Goal: Task Accomplishment & Management: Complete application form

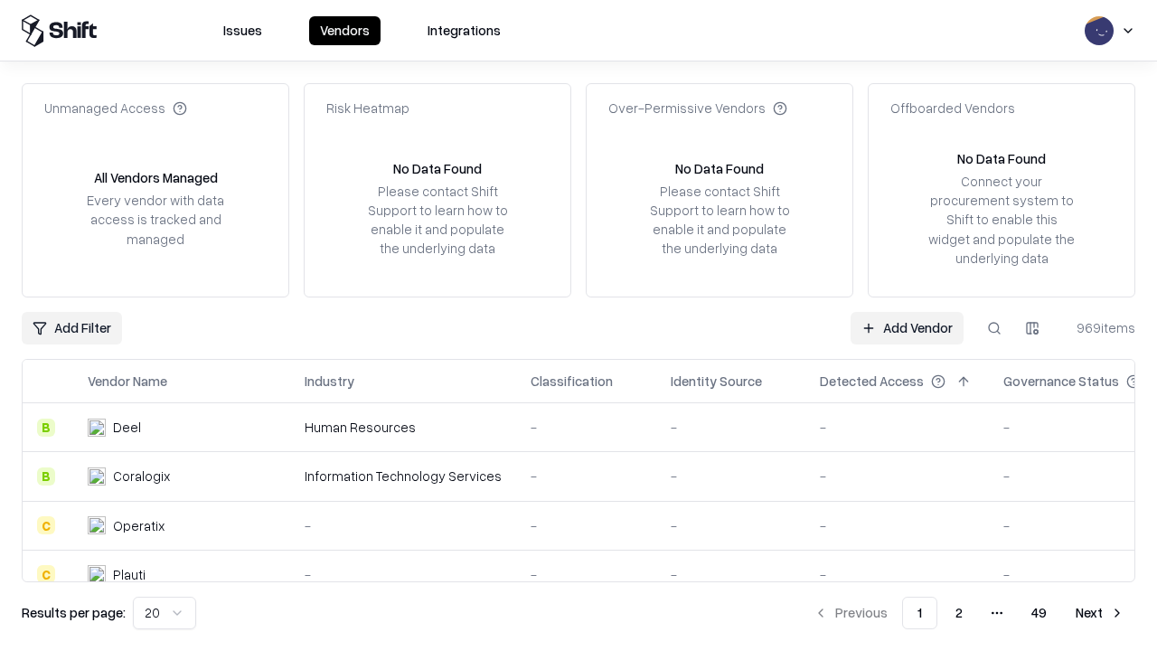
click at [907, 327] on link "Add Vendor" at bounding box center [907, 328] width 113 height 33
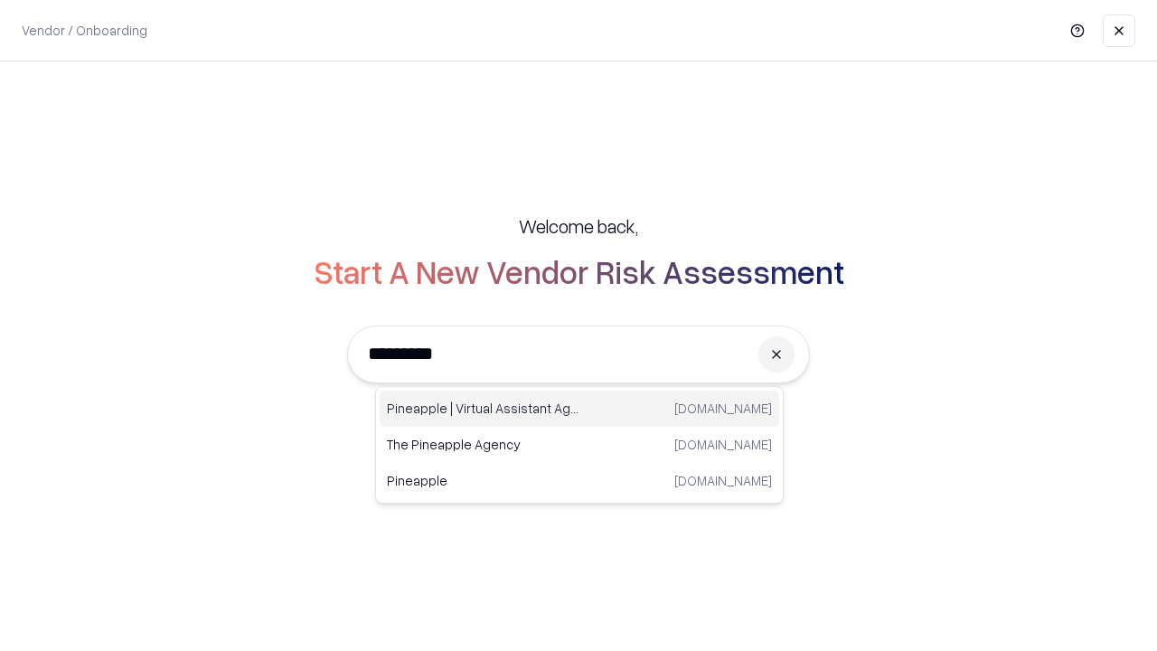
click at [579, 409] on div "Pineapple | Virtual Assistant Agency trypineapple.com" at bounding box center [580, 409] width 400 height 36
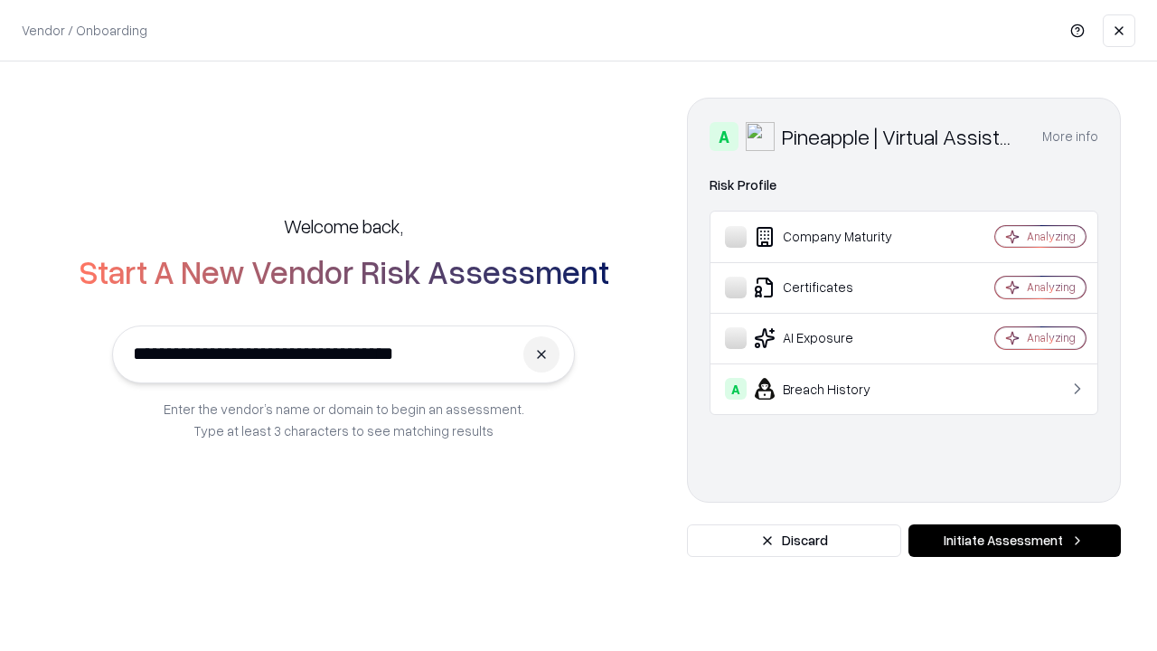
type input "**********"
click at [1014, 541] on button "Initiate Assessment" at bounding box center [1014, 540] width 212 height 33
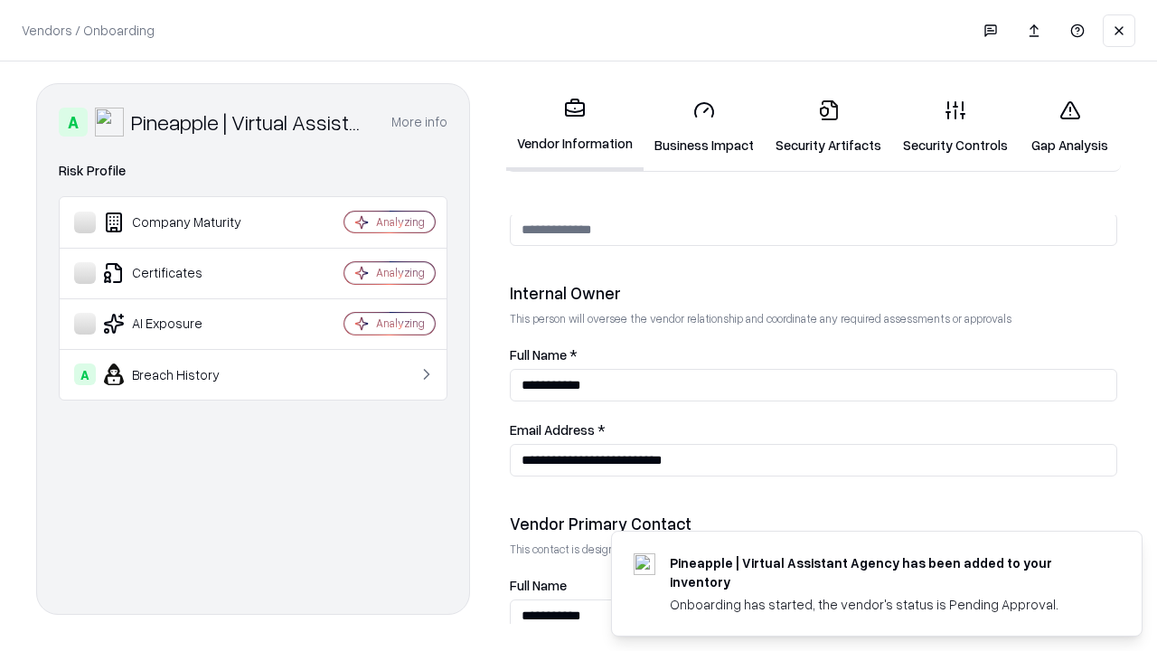
scroll to position [936, 0]
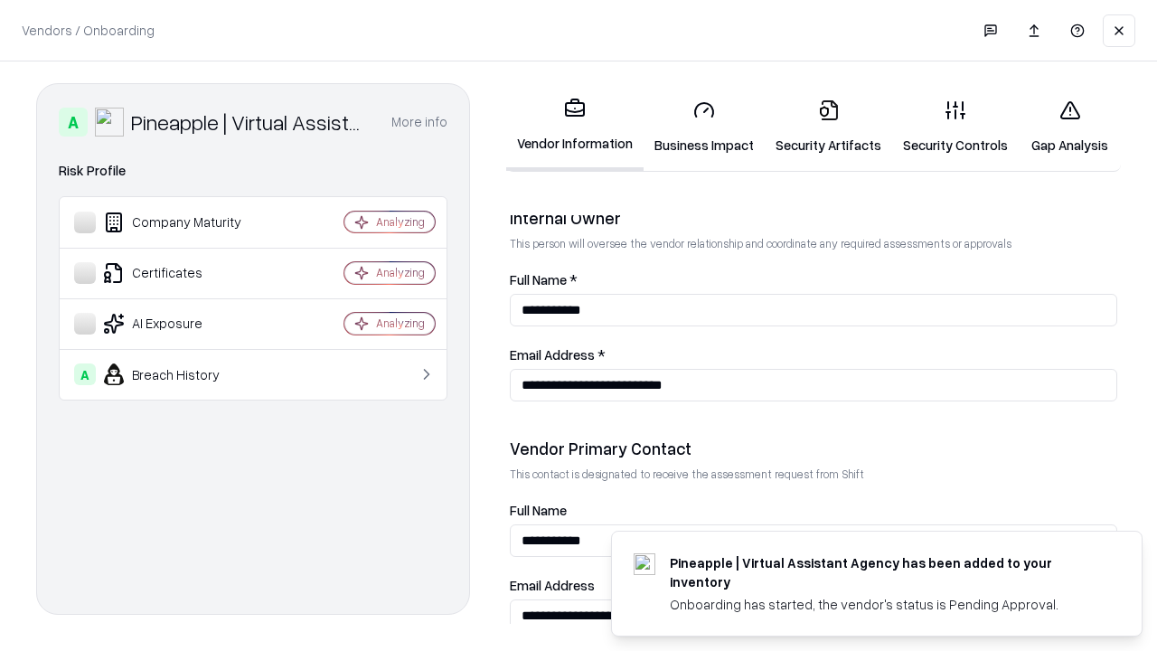
click at [828, 127] on link "Security Artifacts" at bounding box center [828, 127] width 127 height 84
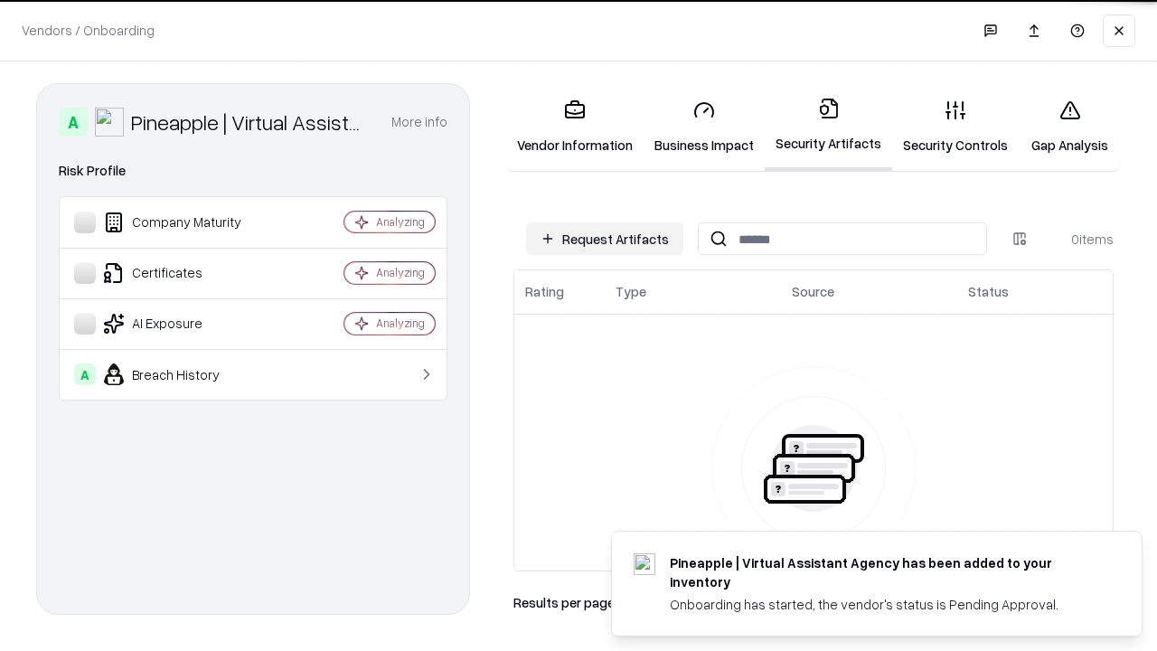
click at [605, 239] on button "Request Artifacts" at bounding box center [604, 238] width 157 height 33
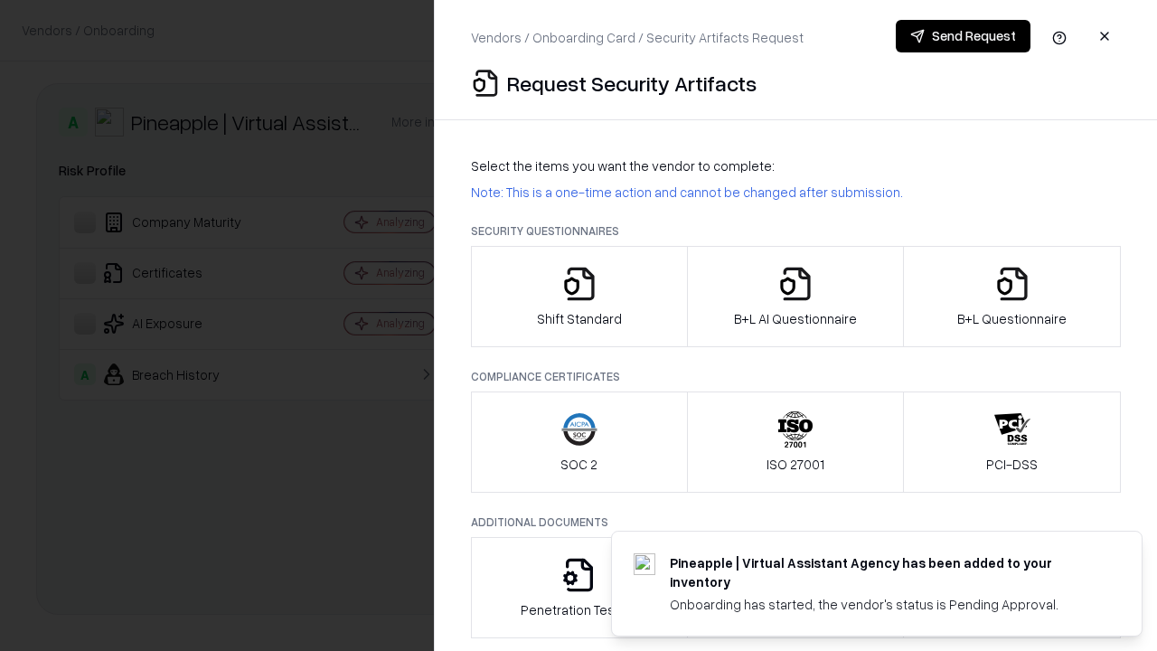
click at [1012, 296] on icon "button" at bounding box center [1012, 284] width 36 height 36
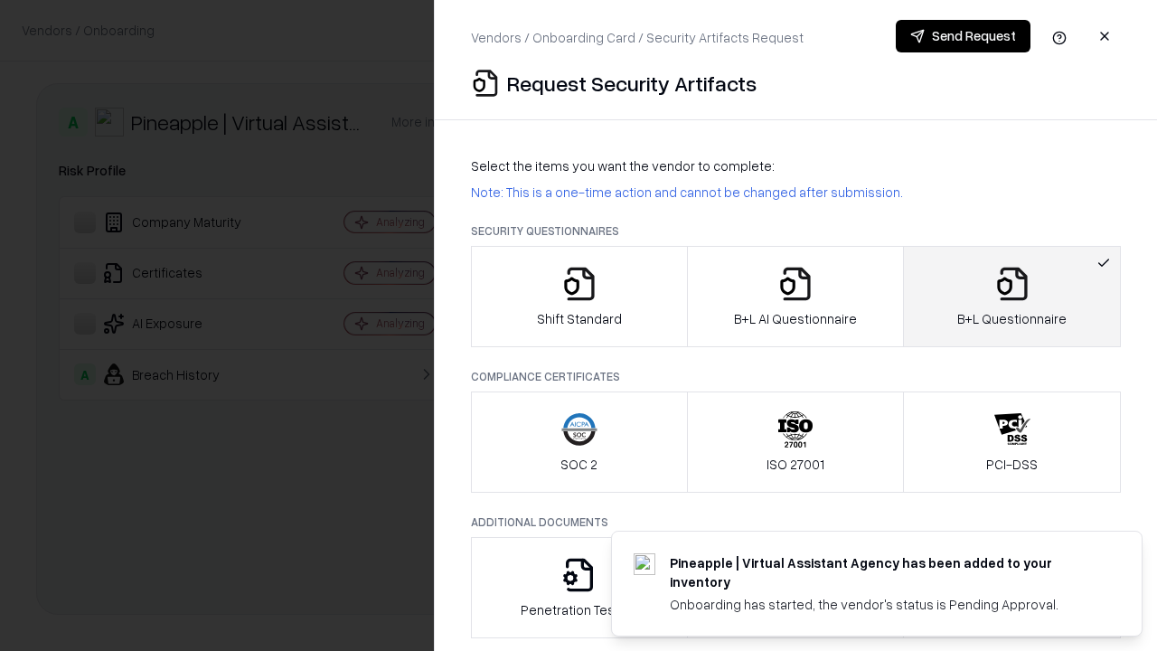
click at [795, 296] on icon "button" at bounding box center [795, 284] width 36 height 36
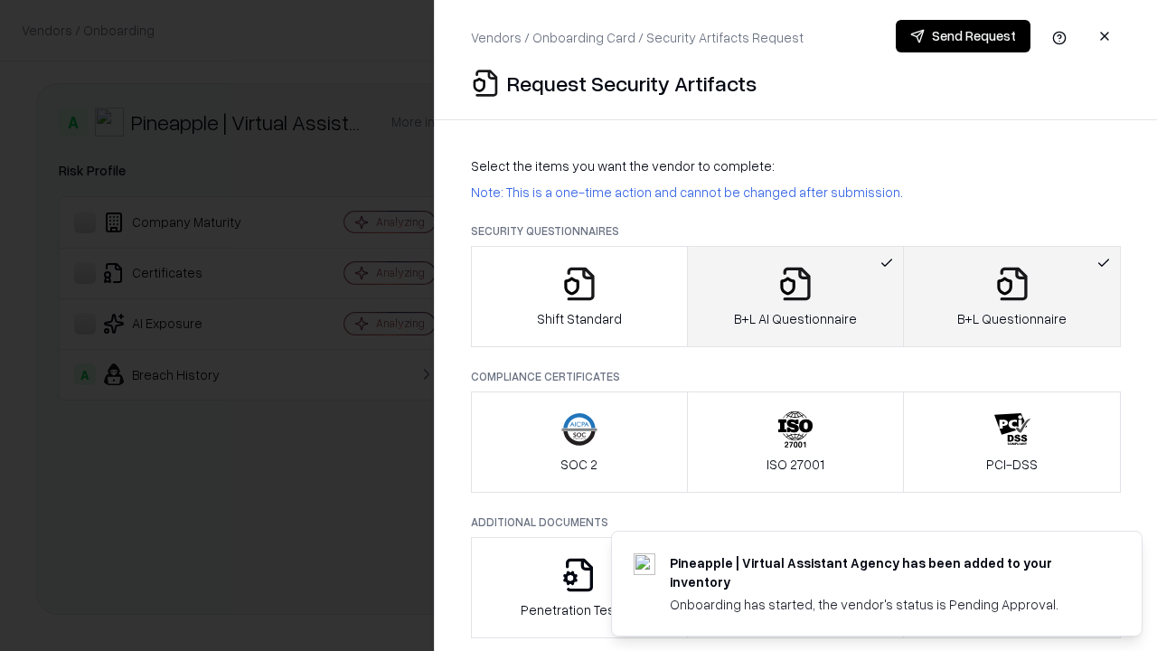
click at [963, 36] on button "Send Request" at bounding box center [963, 36] width 135 height 33
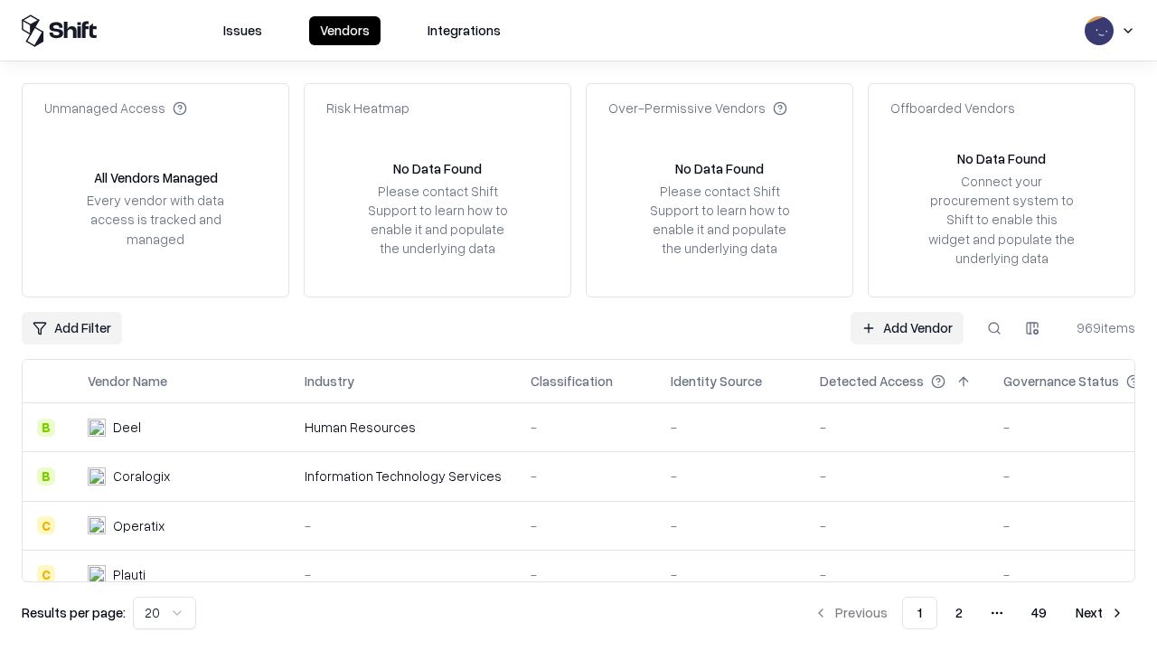
click at [994, 327] on button at bounding box center [994, 328] width 33 height 33
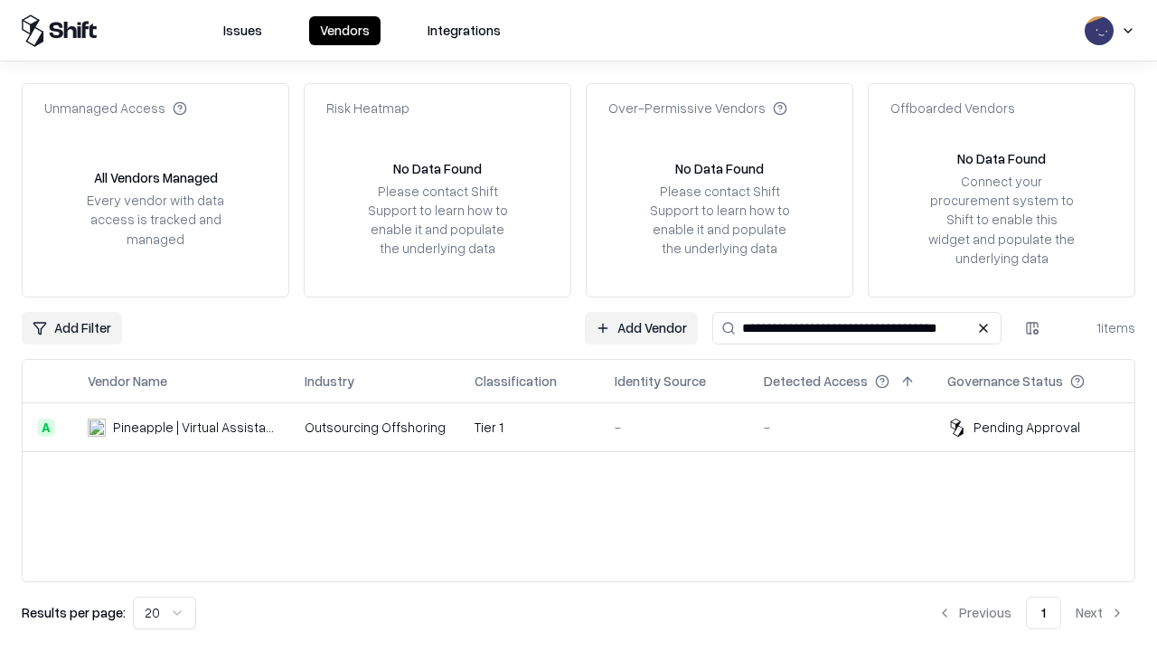
type input "**********"
click at [589, 427] on td "Tier 1" at bounding box center [530, 427] width 140 height 49
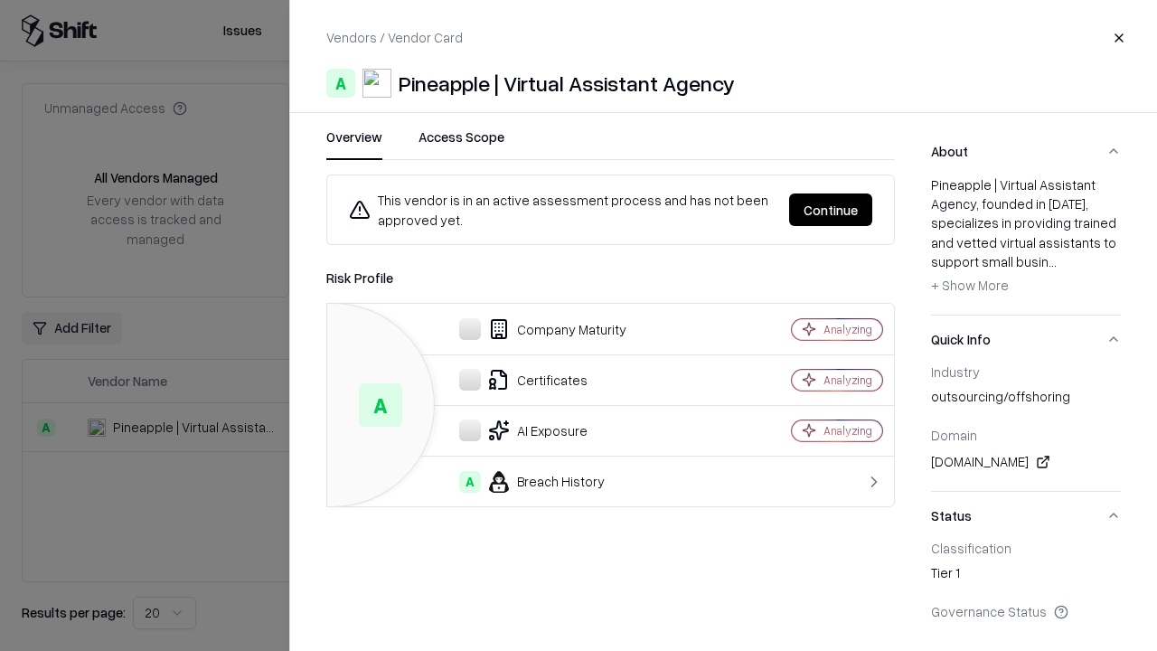
click at [831, 210] on button "Continue" at bounding box center [830, 209] width 83 height 33
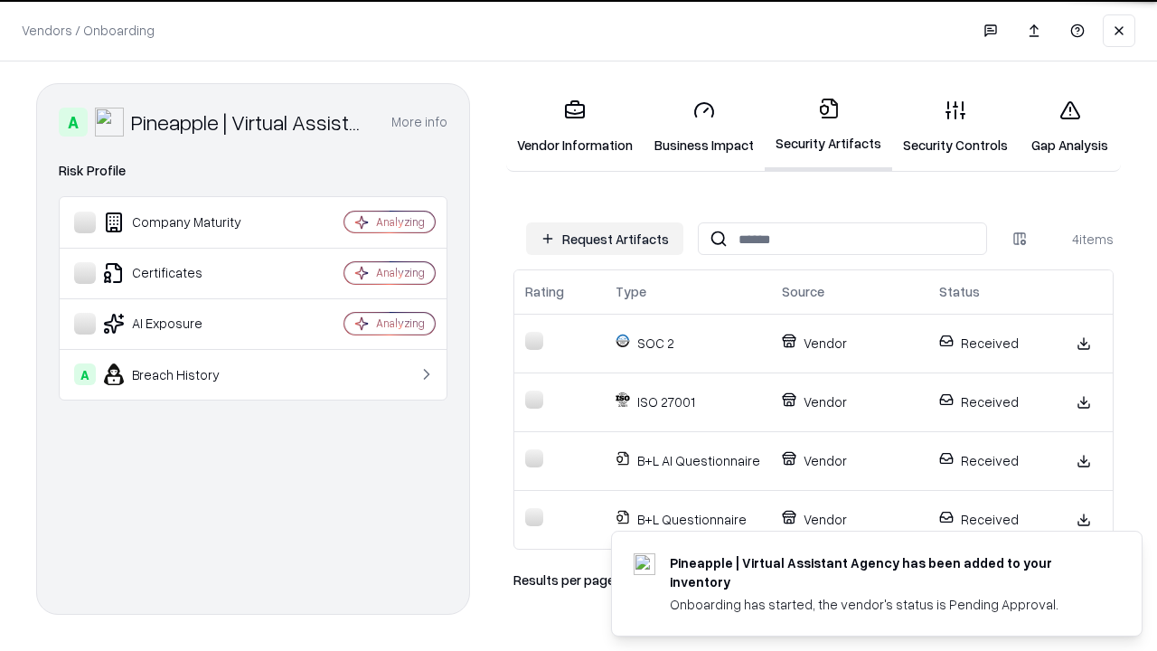
click at [1069, 127] on link "Gap Analysis" at bounding box center [1070, 127] width 102 height 84
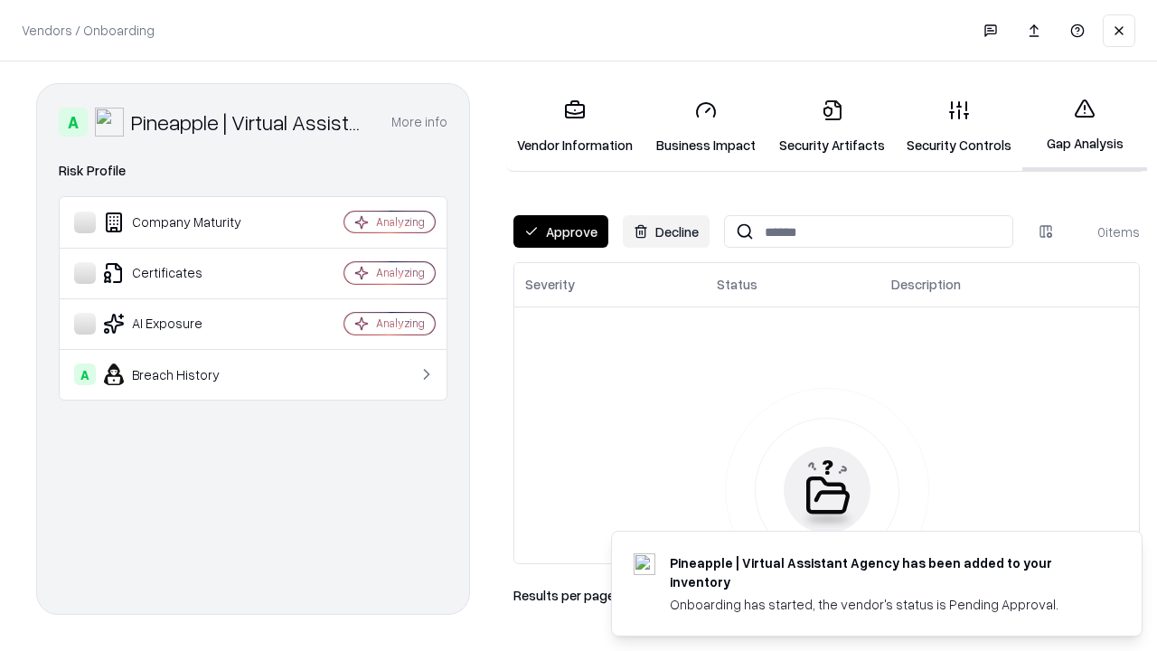
click at [560, 231] on button "Approve" at bounding box center [560, 231] width 95 height 33
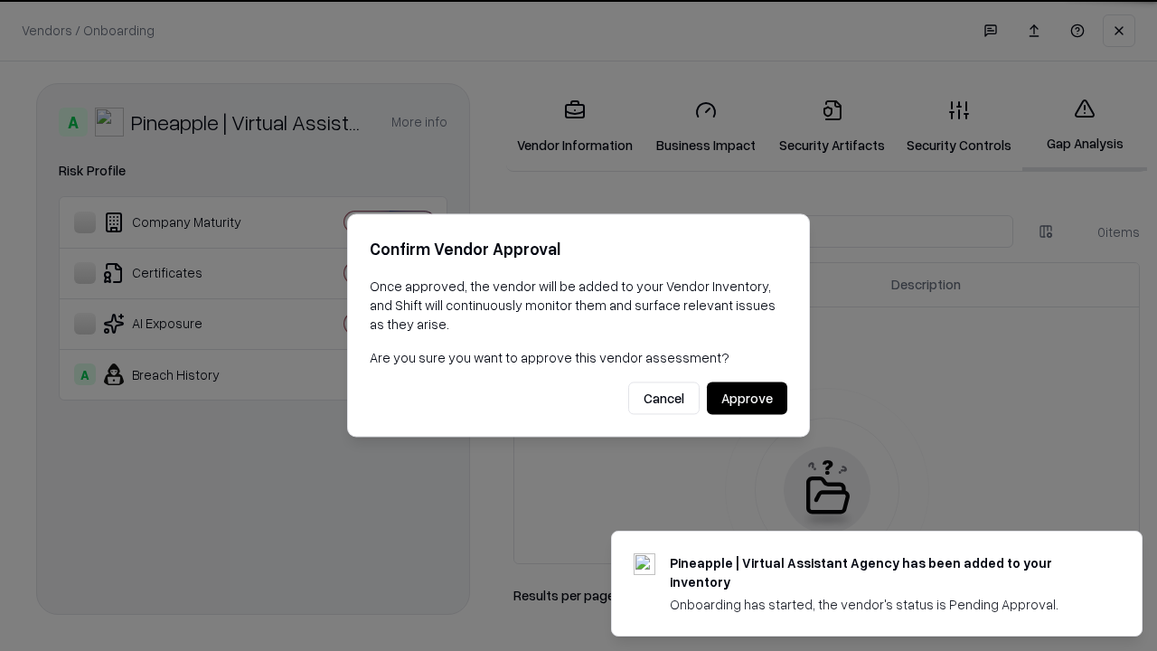
click at [747, 398] on button "Approve" at bounding box center [747, 398] width 80 height 33
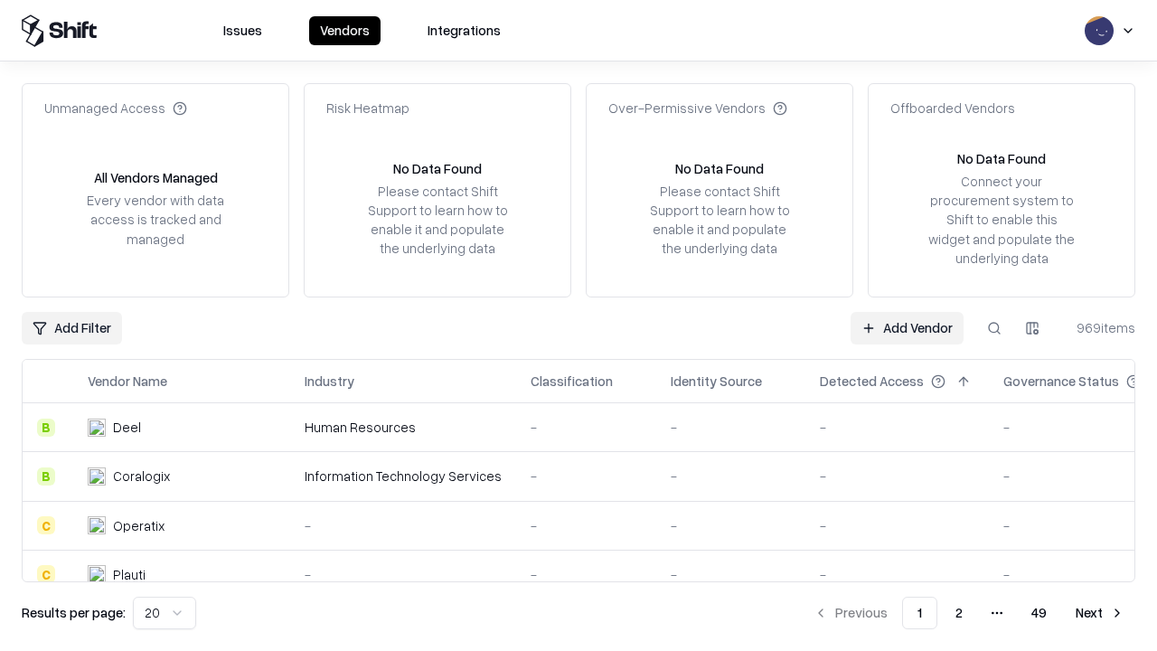
type input "**********"
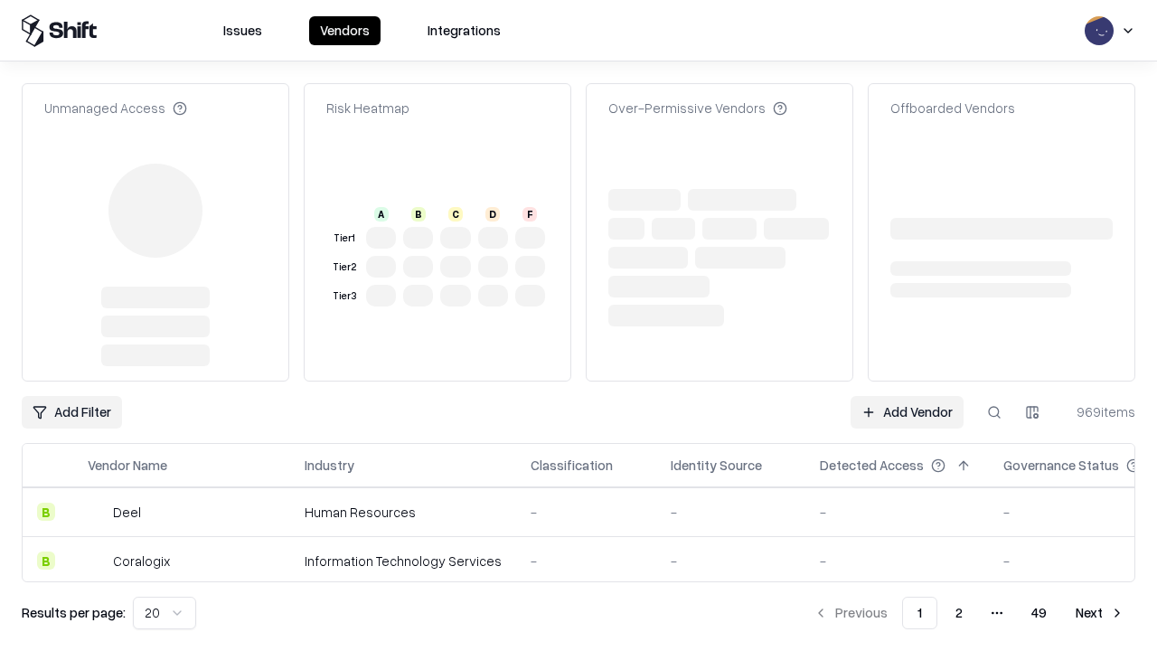
click at [907, 396] on link "Add Vendor" at bounding box center [907, 412] width 113 height 33
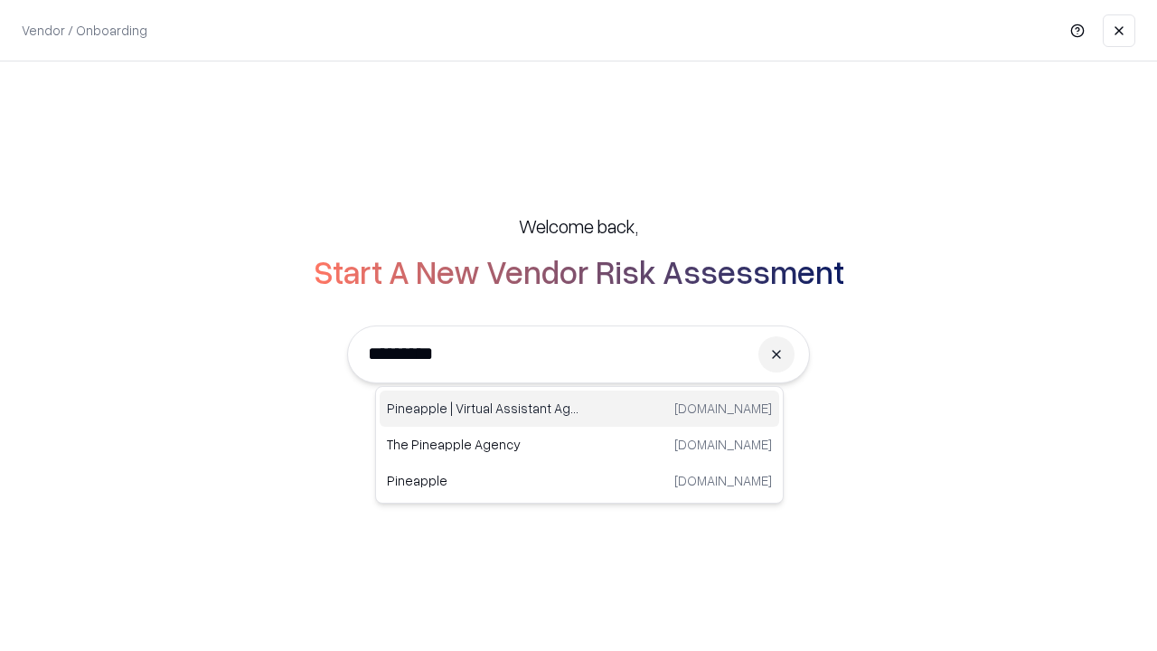
click at [579, 409] on div "Pineapple | Virtual Assistant Agency [DOMAIN_NAME]" at bounding box center [580, 409] width 400 height 36
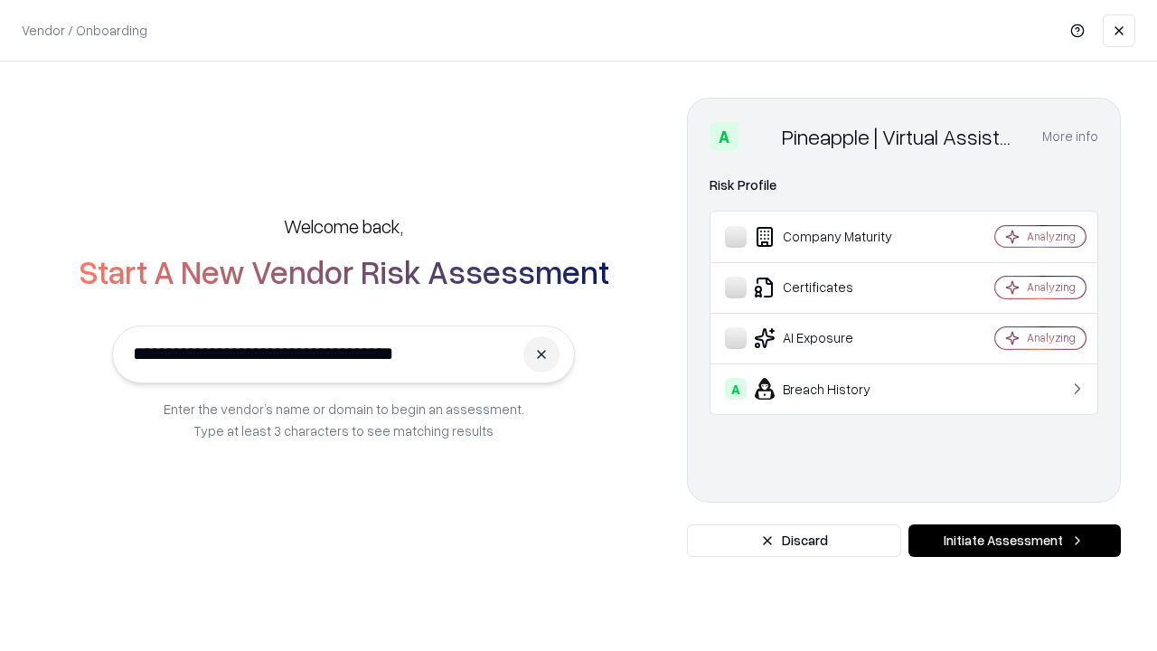
type input "**********"
click at [1014, 541] on button "Initiate Assessment" at bounding box center [1014, 540] width 212 height 33
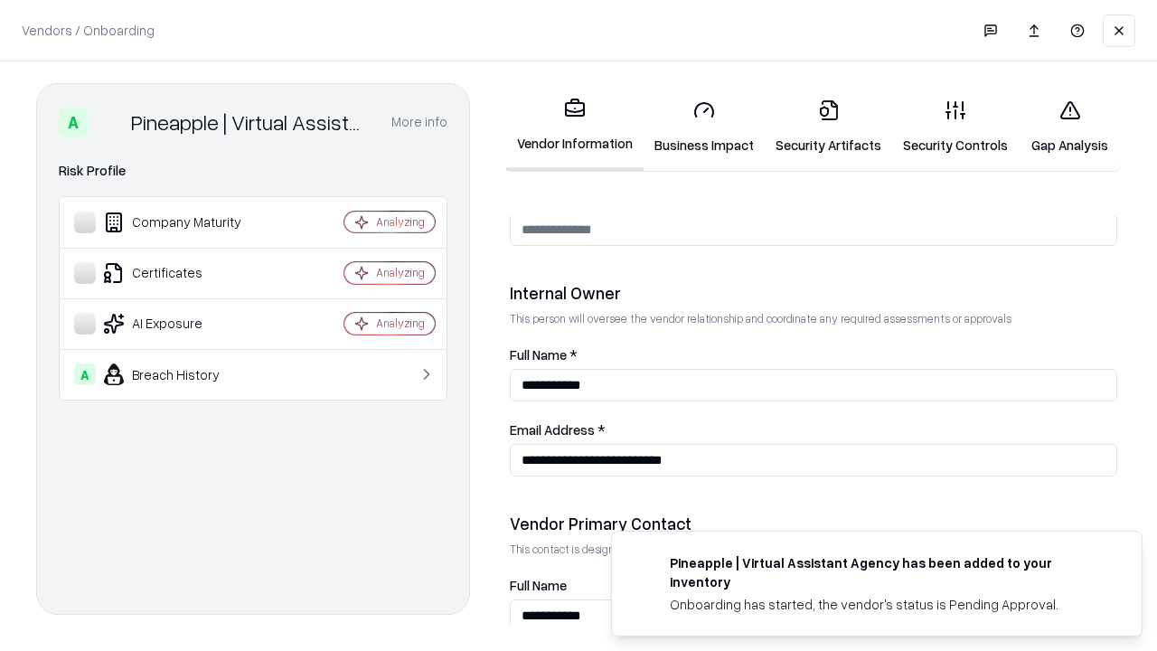
scroll to position [936, 0]
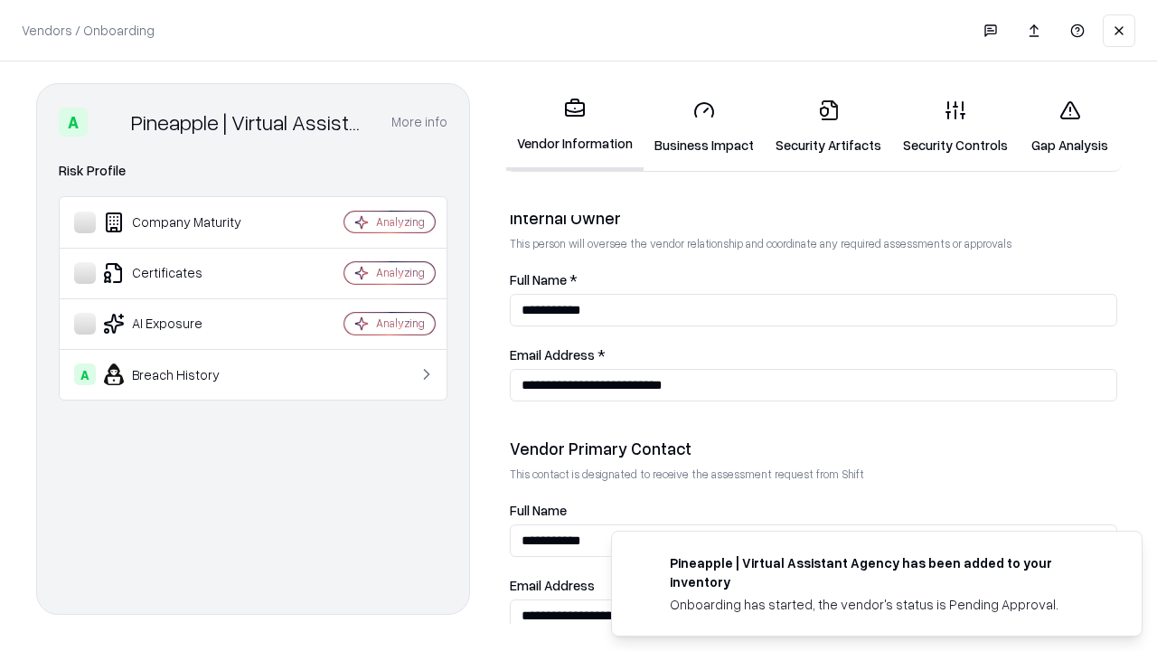
click at [1069, 127] on link "Gap Analysis" at bounding box center [1070, 127] width 102 height 84
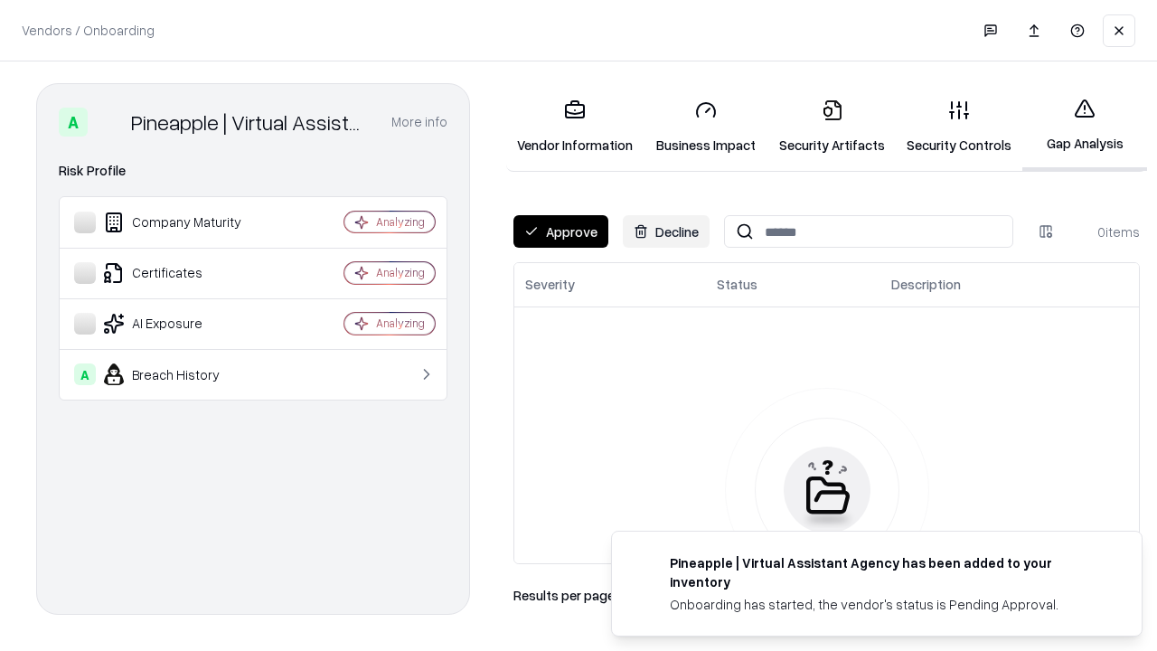
click at [560, 231] on button "Approve" at bounding box center [560, 231] width 95 height 33
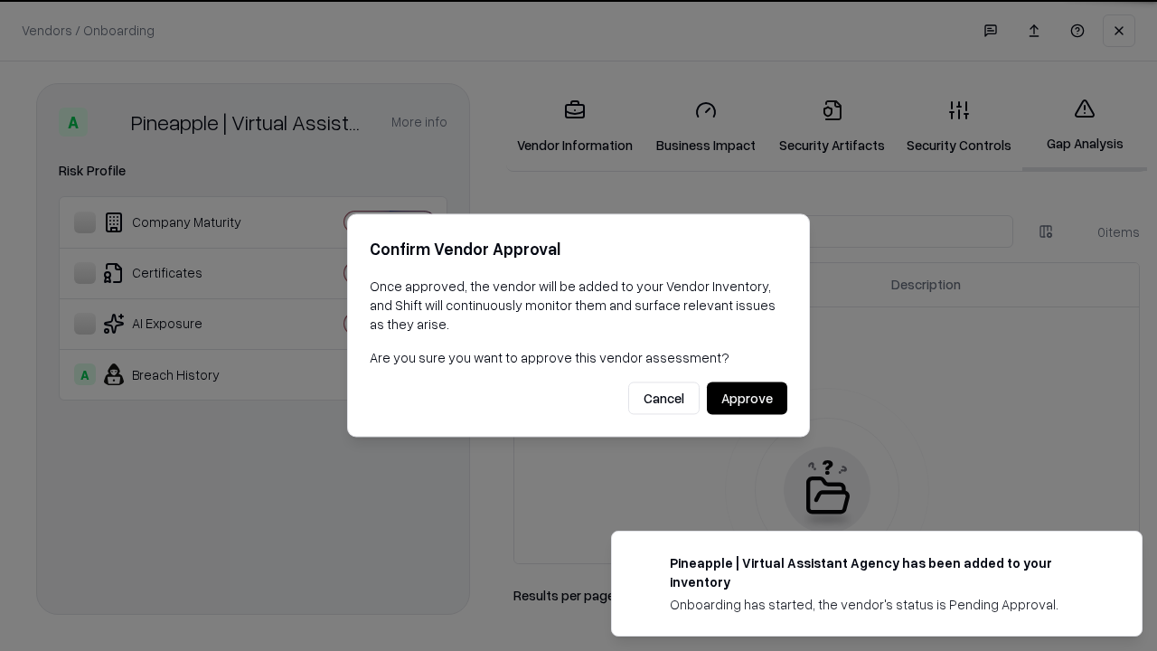
click at [747, 398] on button "Approve" at bounding box center [747, 398] width 80 height 33
